Goal: Task Accomplishment & Management: Use online tool/utility

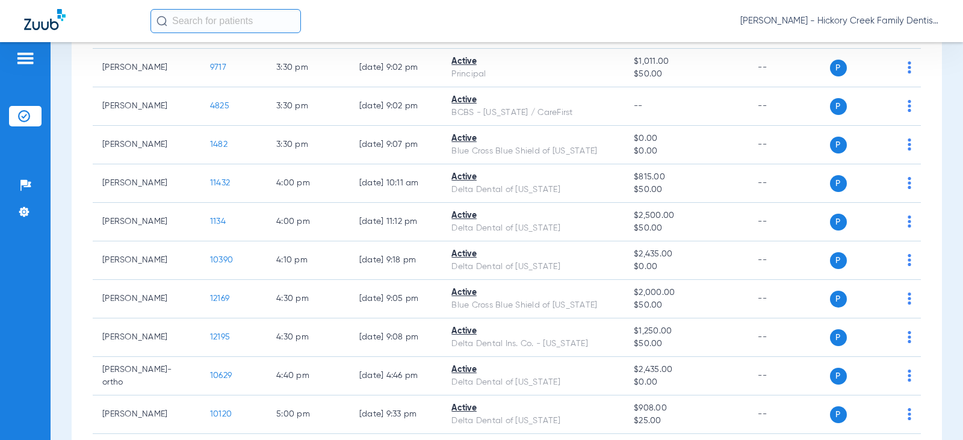
scroll to position [1674, 0]
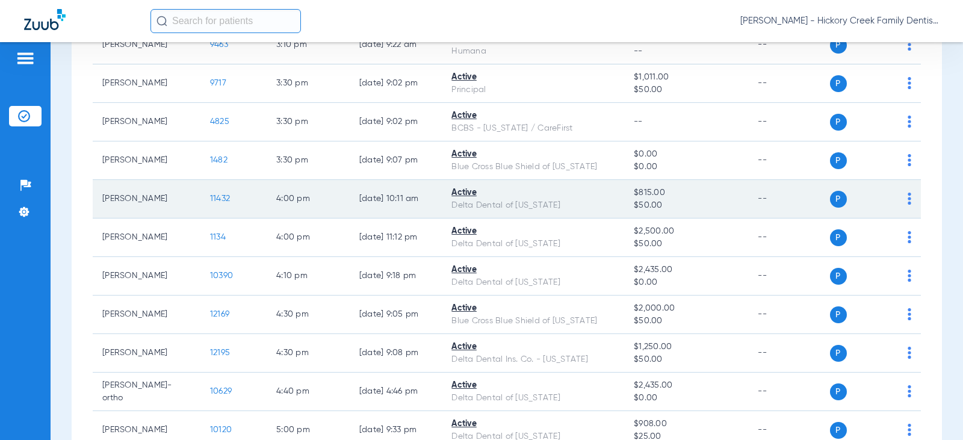
click at [210, 195] on span "11432" at bounding box center [220, 198] width 20 height 8
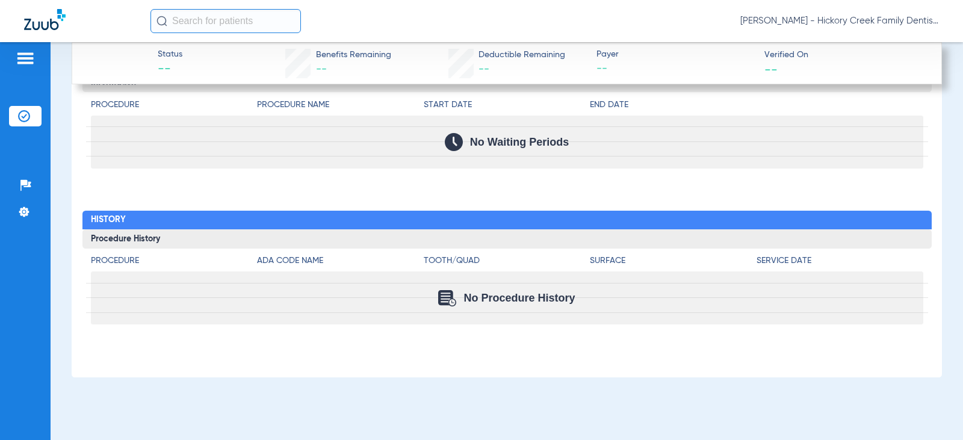
scroll to position [997, 0]
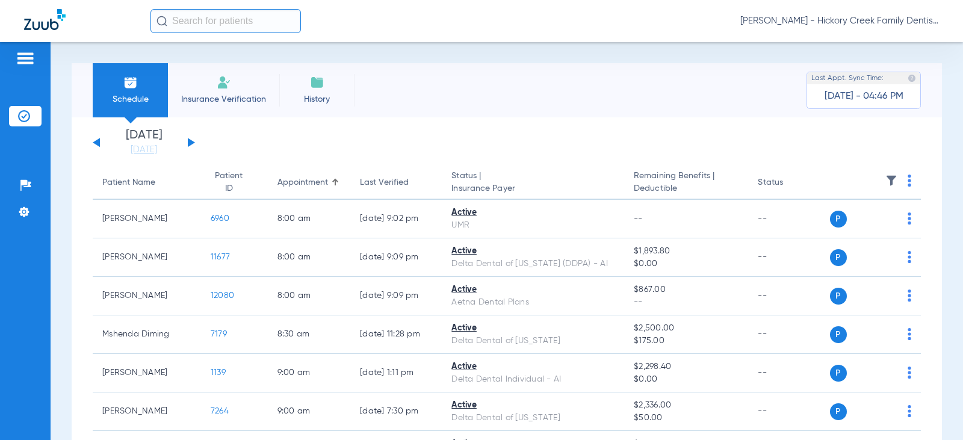
click at [101, 142] on div "[DATE] [DATE] [DATE] [DATE] [DATE] [DATE] [DATE] [DATE] [DATE] [DATE] [DATE] [D…" at bounding box center [144, 142] width 102 height 26
click at [97, 146] on div "[DATE] [DATE] [DATE] [DATE] [DATE] [DATE] [DATE] [DATE] [DATE] [DATE] [DATE] [D…" at bounding box center [144, 142] width 102 height 26
click at [99, 143] on button at bounding box center [96, 142] width 7 height 9
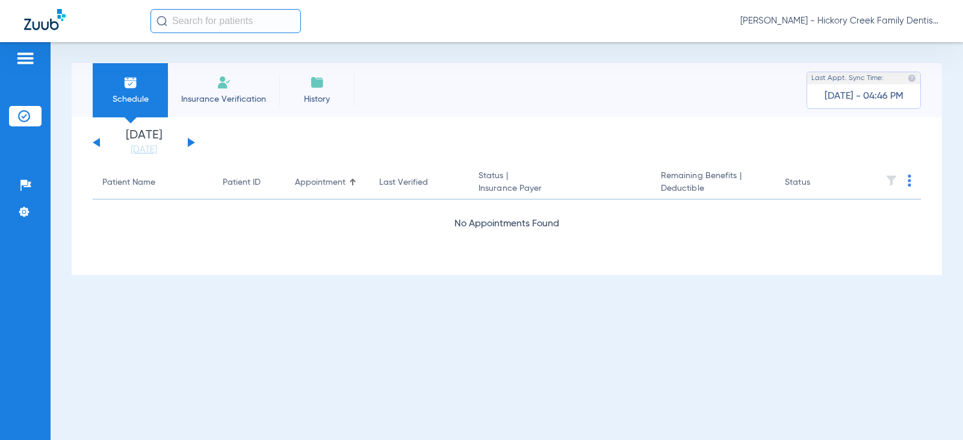
click at [190, 144] on button at bounding box center [191, 142] width 7 height 9
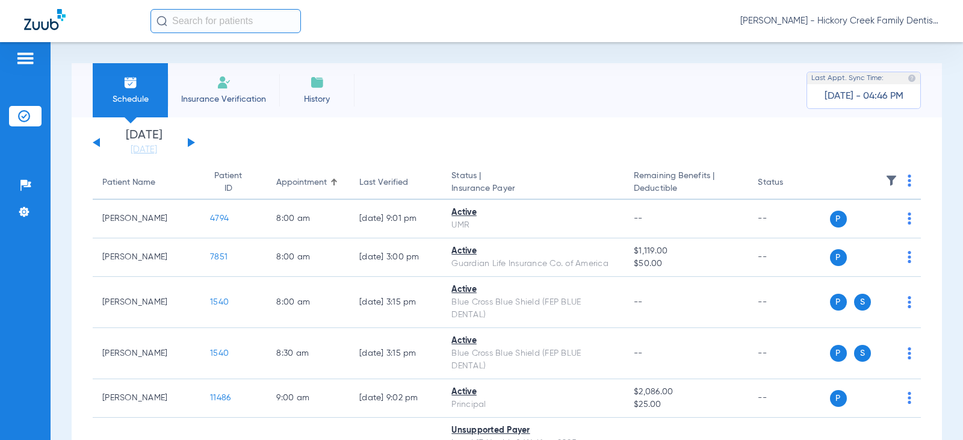
click at [218, 104] on span "Insurance Verification" at bounding box center [223, 99] width 93 height 12
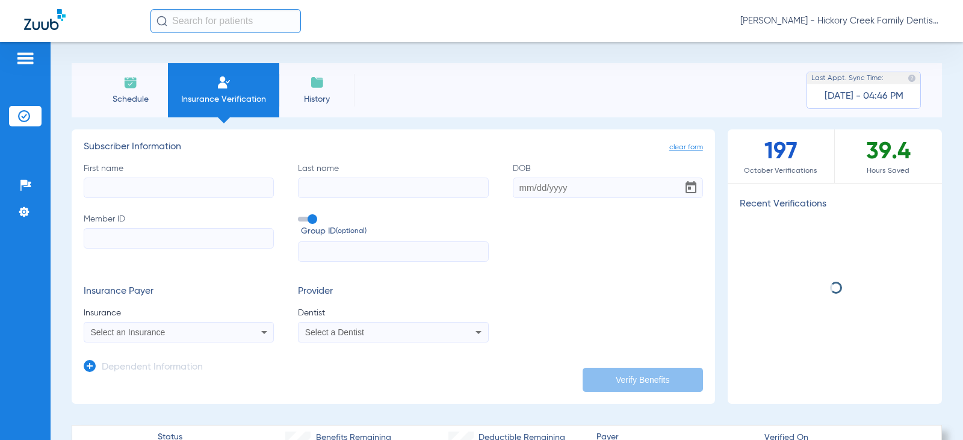
click at [117, 69] on li "Schedule" at bounding box center [130, 90] width 75 height 54
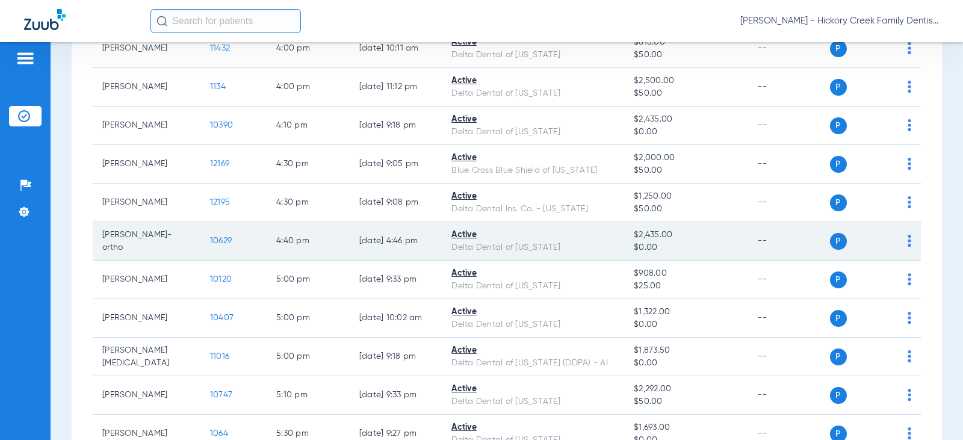
scroll to position [1794, 0]
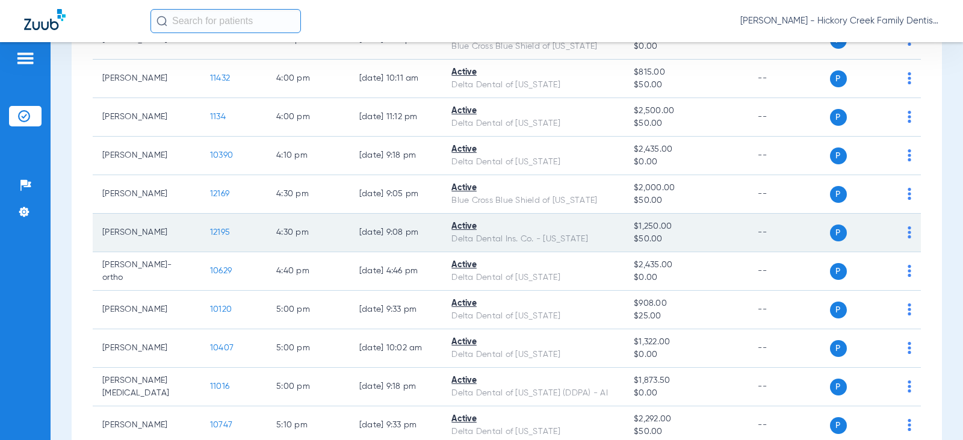
click at [215, 232] on span "12195" at bounding box center [220, 232] width 20 height 8
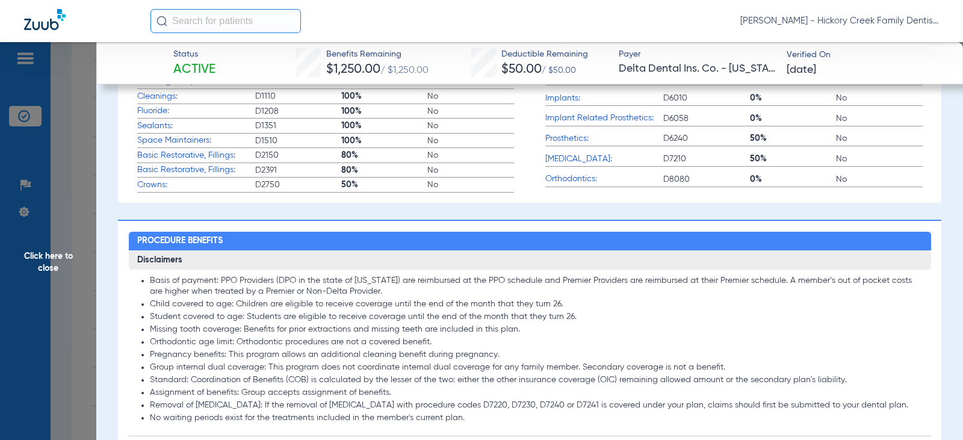
scroll to position [722, 0]
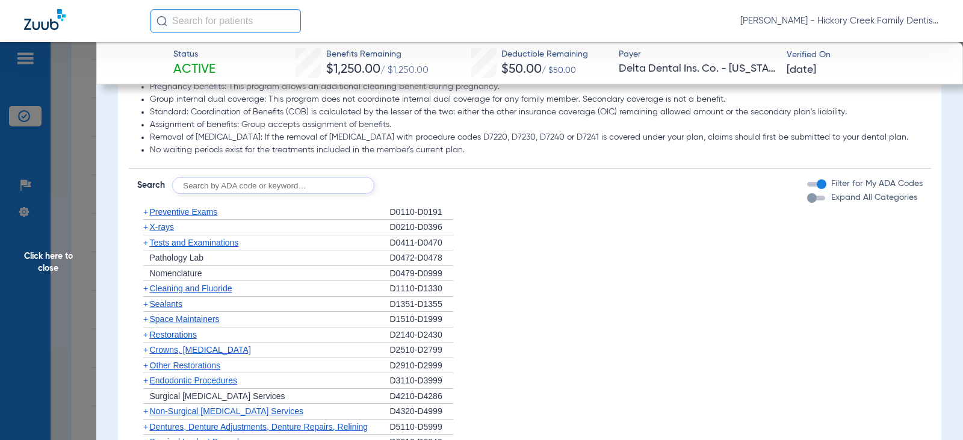
click at [815, 200] on div "button" at bounding box center [816, 198] width 18 height 5
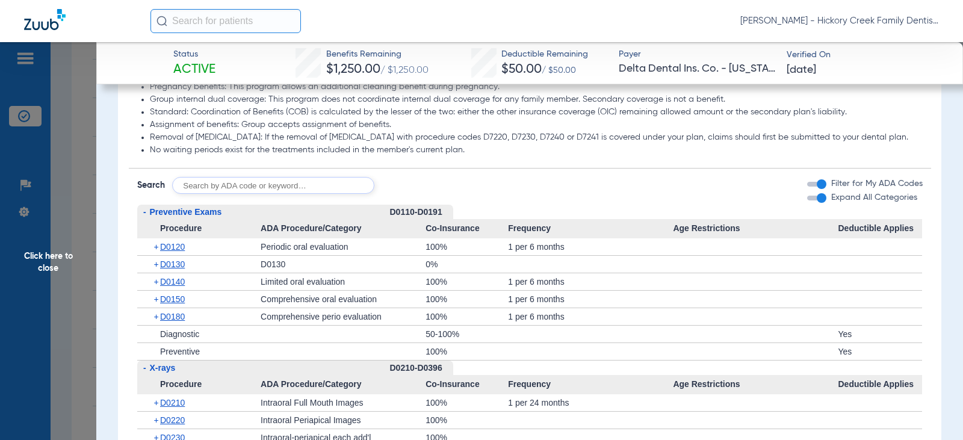
click at [816, 203] on div "button" at bounding box center [821, 198] width 10 height 10
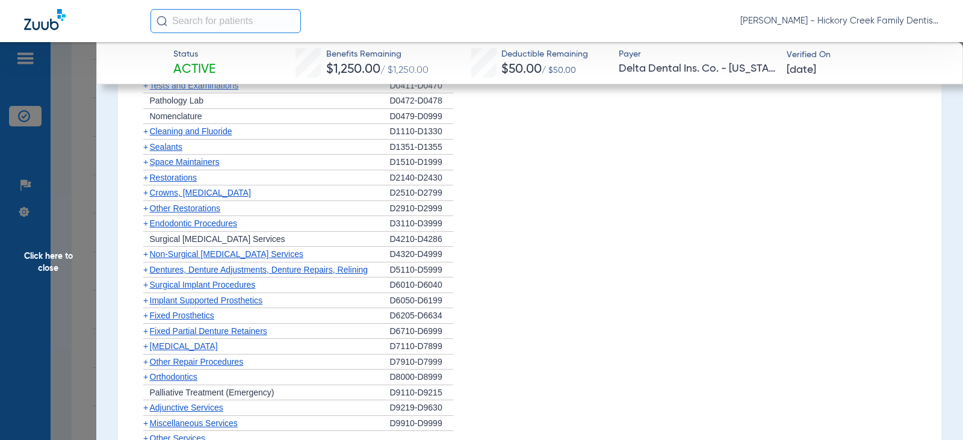
scroll to position [1023, 0]
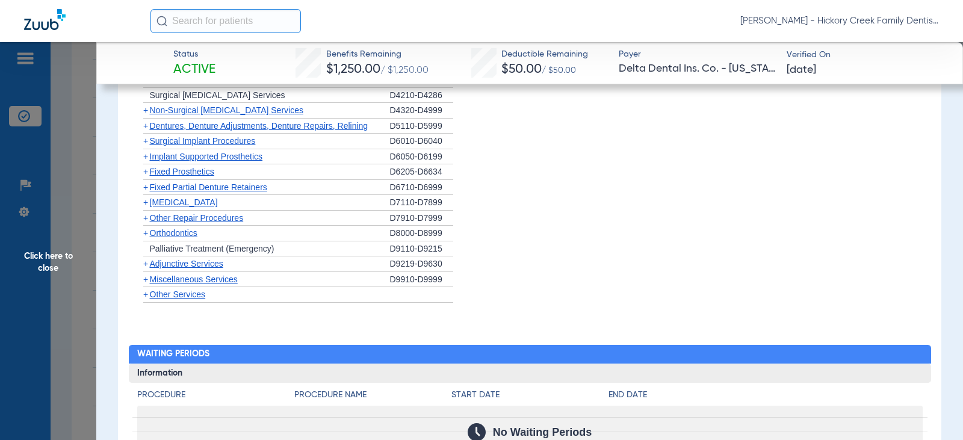
click at [160, 207] on span "[MEDICAL_DATA]" at bounding box center [184, 202] width 68 height 10
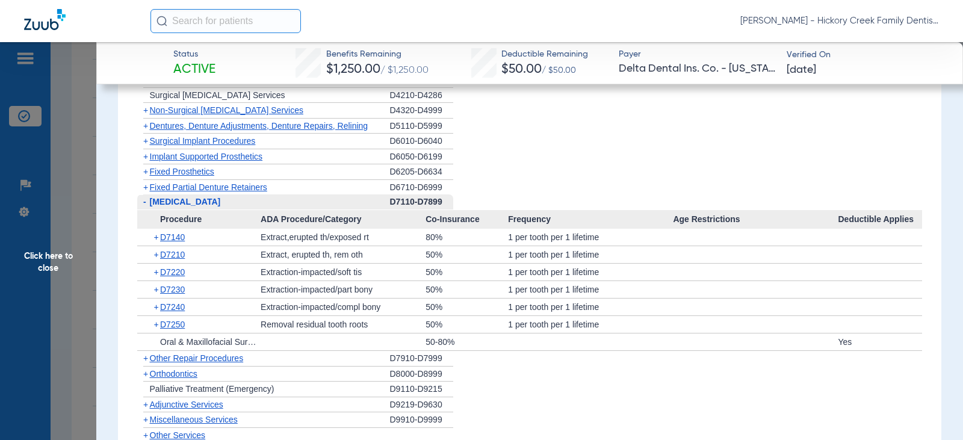
click at [160, 206] on span "[MEDICAL_DATA]" at bounding box center [185, 202] width 71 height 10
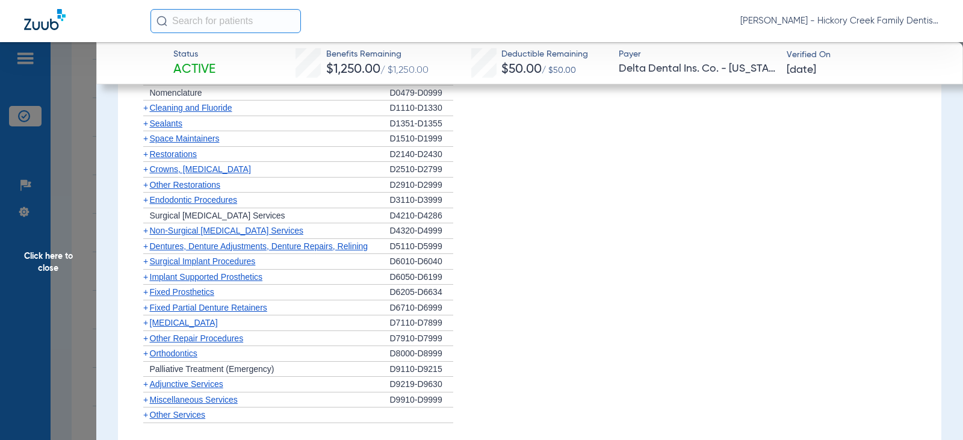
scroll to position [963, 0]
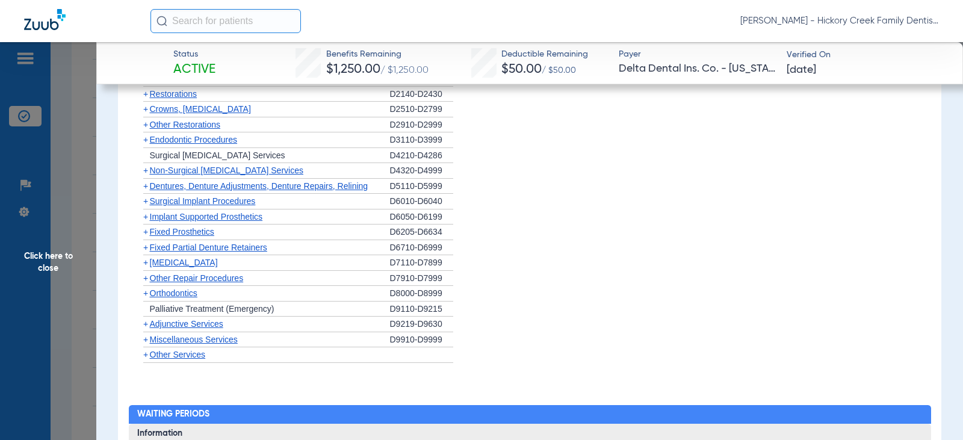
click at [174, 267] on div "+ [MEDICAL_DATA]" at bounding box center [263, 263] width 253 height 16
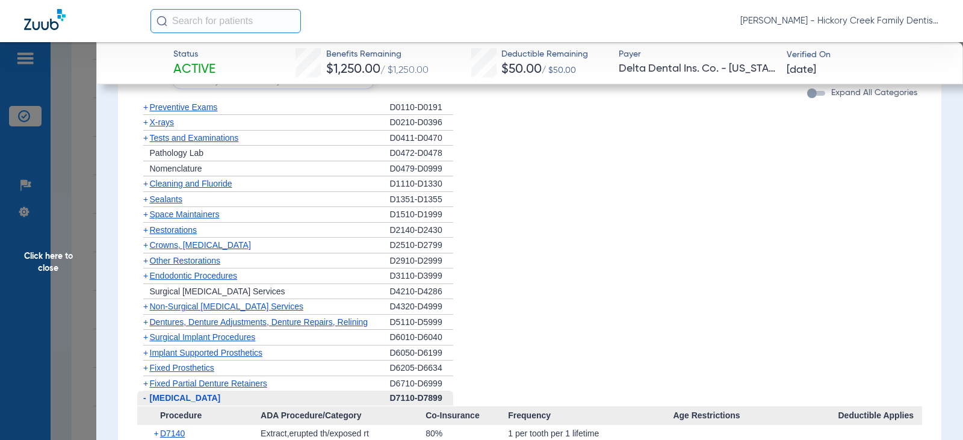
scroll to position [722, 0]
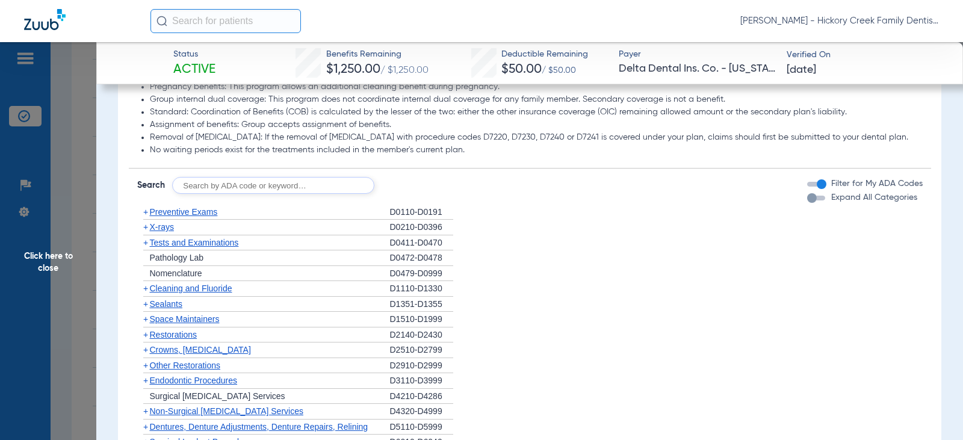
click at [203, 194] on input "text" at bounding box center [273, 185] width 202 height 17
type input "D7953"
click at [418, 194] on button "Search" at bounding box center [419, 185] width 48 height 17
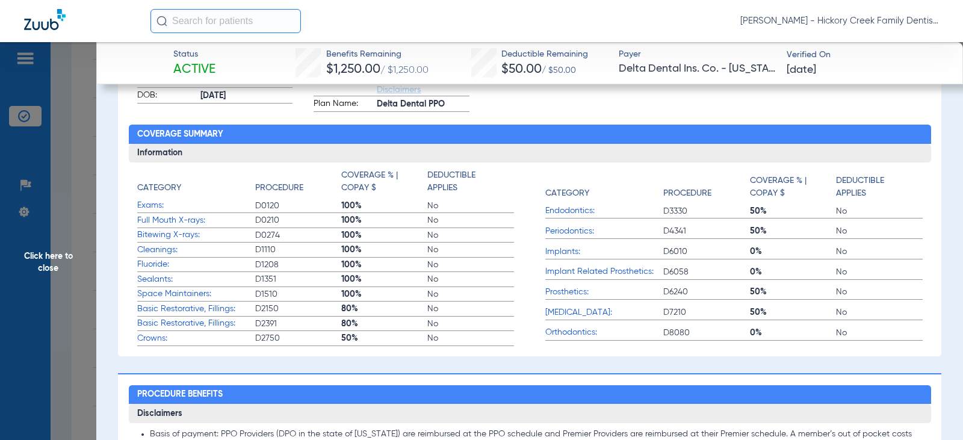
scroll to position [0, 0]
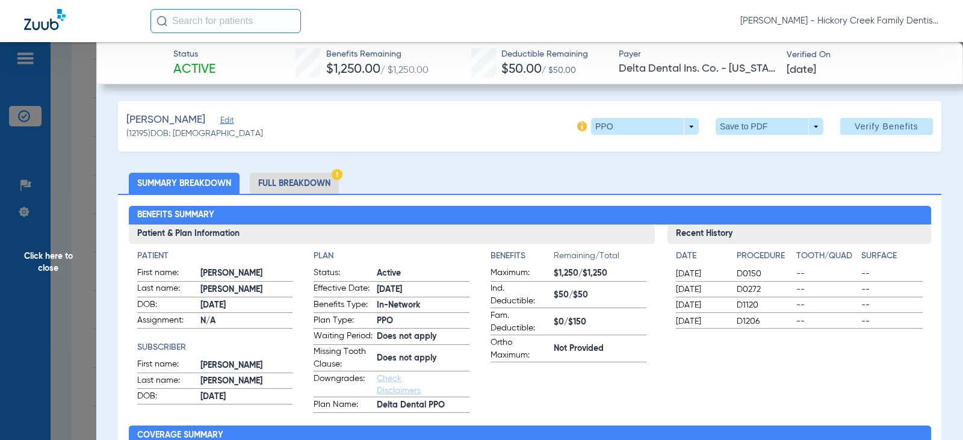
click at [287, 188] on li "Full Breakdown" at bounding box center [294, 183] width 89 height 21
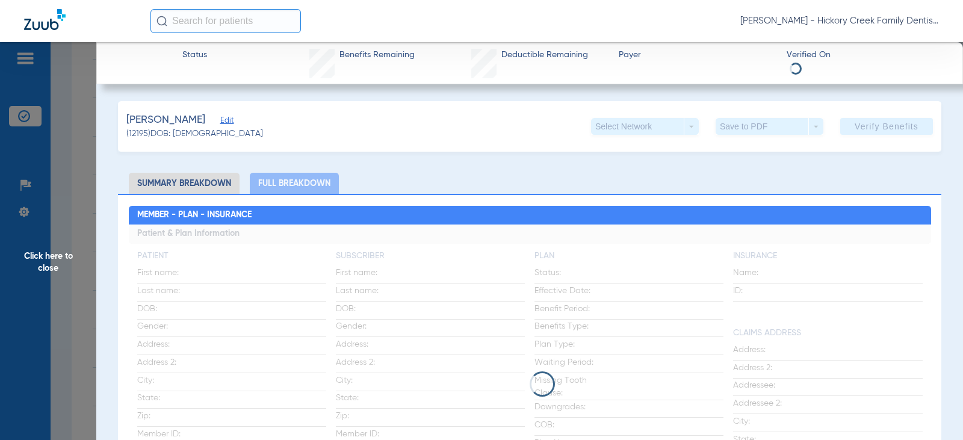
click at [69, 267] on span "Click here to close" at bounding box center [48, 262] width 96 height 440
